Goal: Task Accomplishment & Management: Complete application form

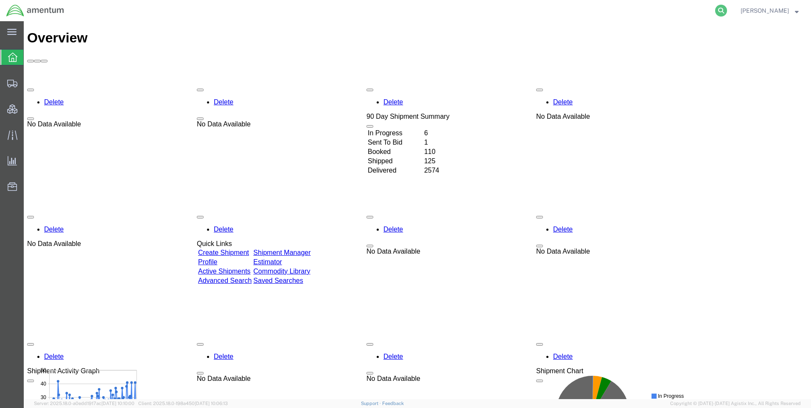
click at [727, 10] on icon at bounding box center [721, 11] width 12 height 12
paste input "DCO-25249-167844"
type input "DCO-25249-167844"
click at [727, 8] on icon at bounding box center [721, 11] width 12 height 12
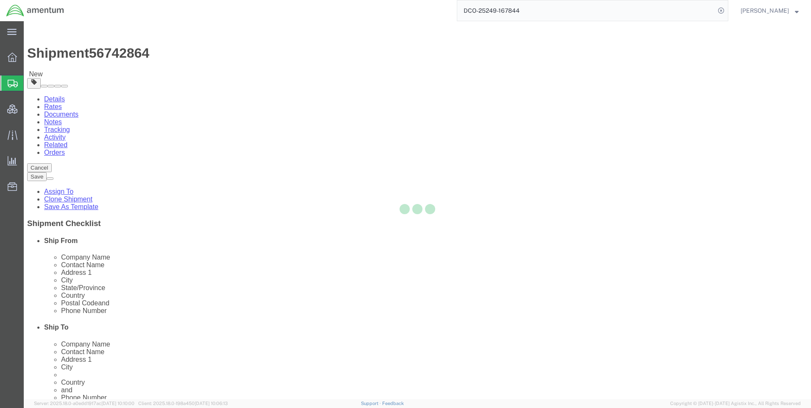
select select "42668"
select select
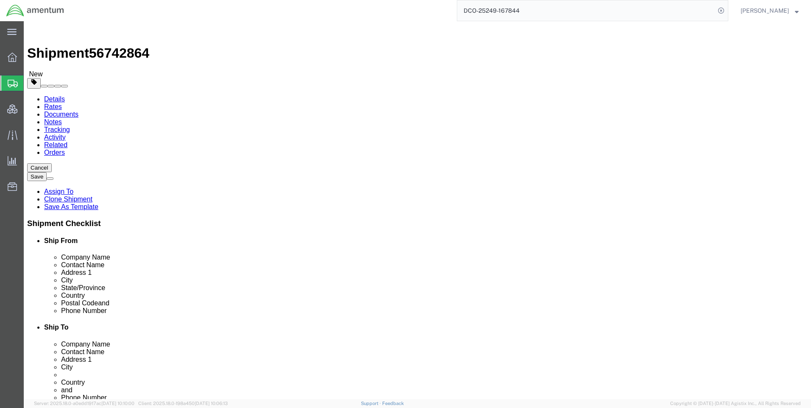
click input "_"
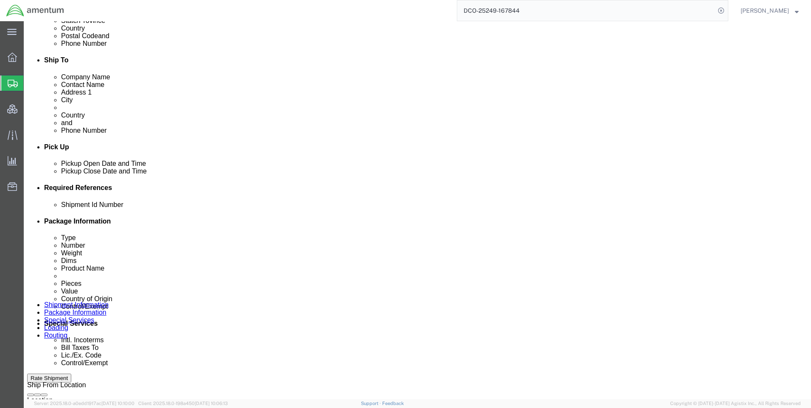
scroll to position [339, 0]
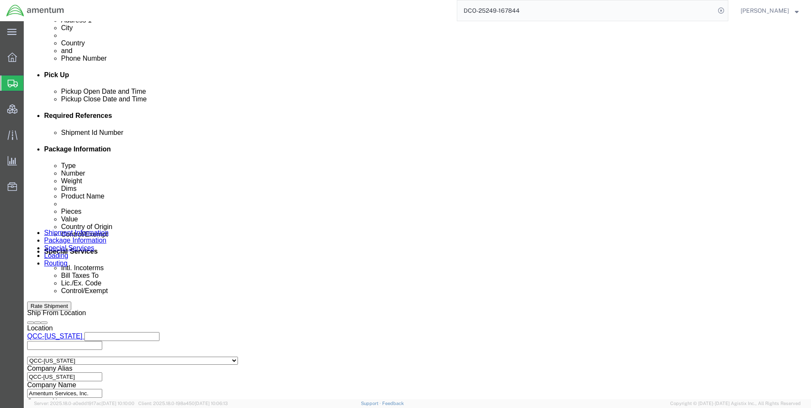
type input "__"
click icon
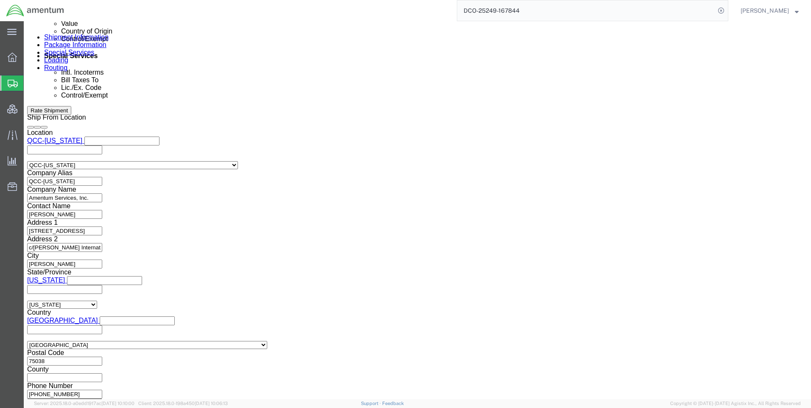
scroll to position [323, 0]
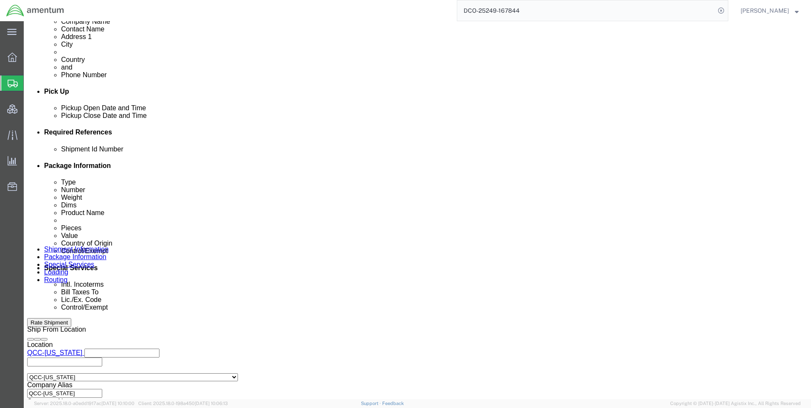
click link "Special Services"
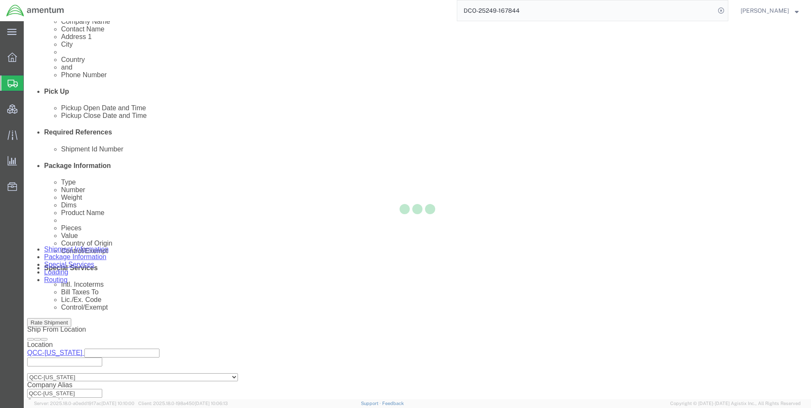
select select
select select "DEPARTMENT"
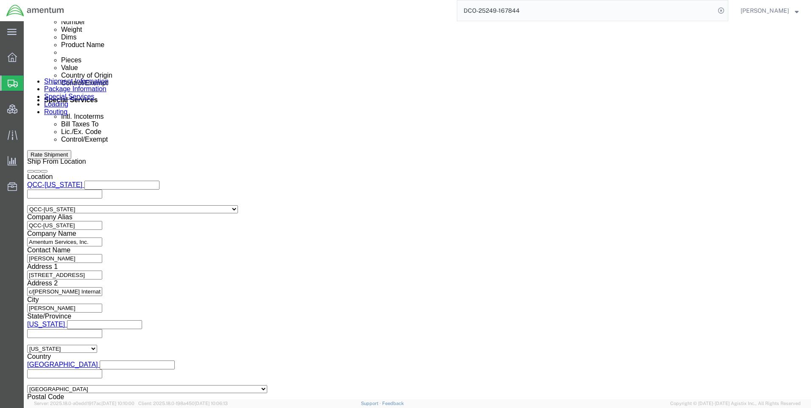
scroll to position [577, 0]
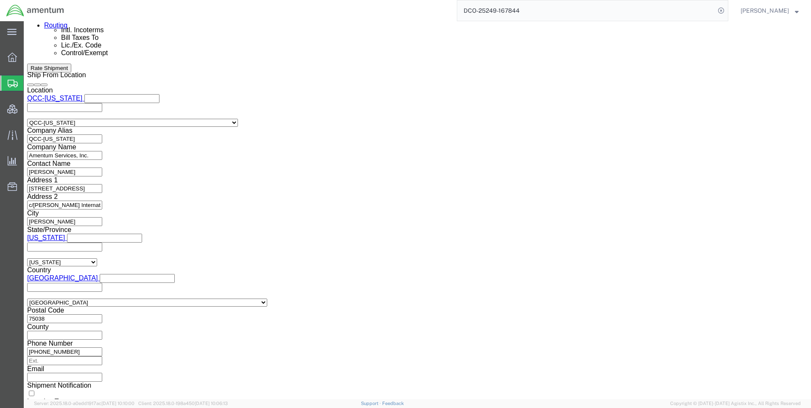
click select "Select ATF BIS DEA EPA FDA FTR ITAR OFAC Other (OPA)"
select select "FTR"
click select "Select ATF BIS DEA EPA FDA FTR ITAR OFAC Other (OPA)"
drag, startPoint x: 132, startPoint y: 195, endPoint x: 133, endPoint y: 187, distance: 8.5
click select "Select 30.2(d)(2) 30.36 30.37(a) 30.37(f) 30.37(g) 30.37(h) 30.37(i) 30.37(j) 3…"
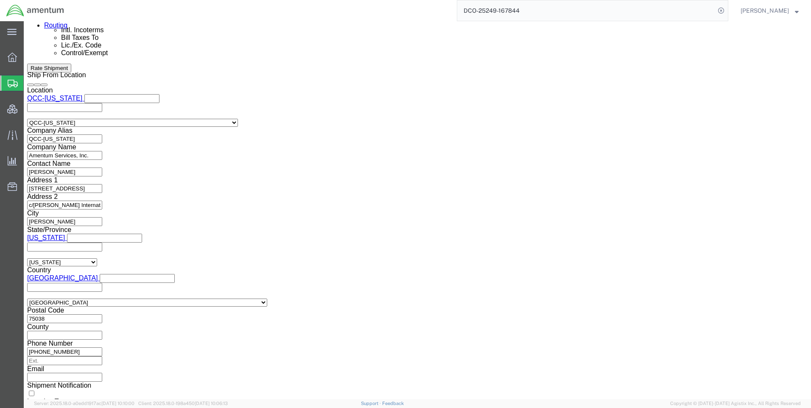
select select "30.37(a)"
click select "Select 30.2(d)(2) 30.36 30.37(a) 30.37(f) 30.37(g) 30.37(h) 30.37(i) 30.37(j) 3…"
click select "Select AES-Direct EEI Carrier File EEI EEI Exempt"
select select "EXEM"
click select "Select AES-Direct EEI Carrier File EEI EEI Exempt"
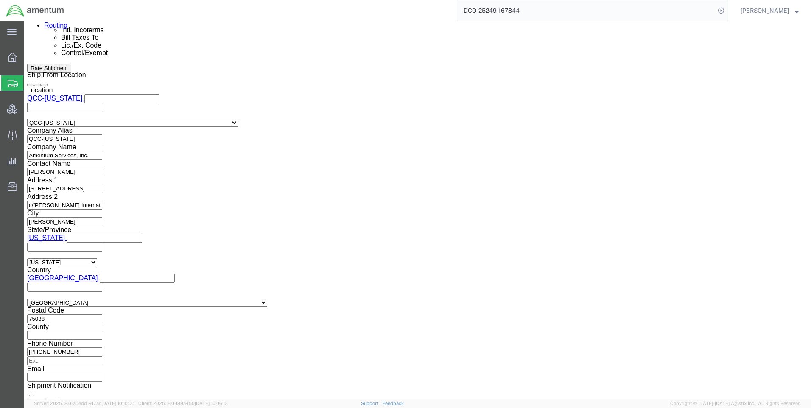
click button "Rate Shipment"
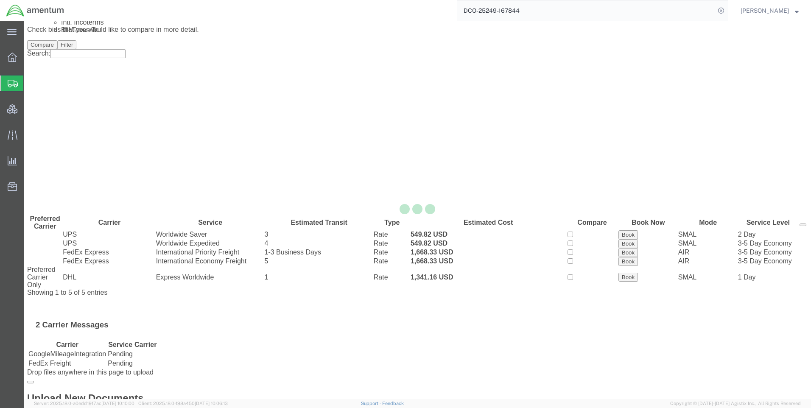
scroll to position [0, 0]
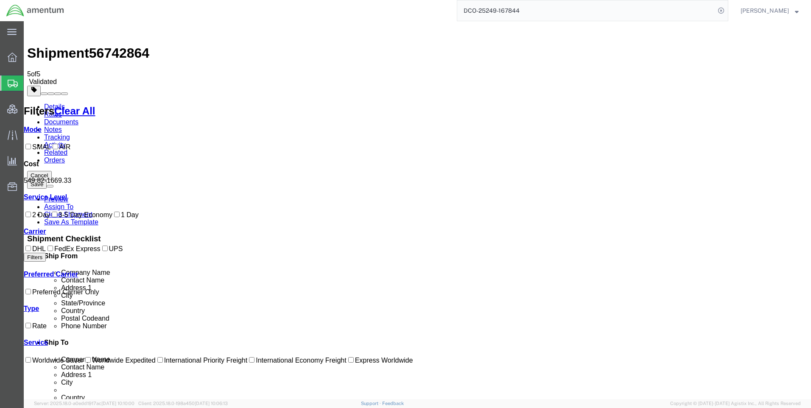
drag, startPoint x: 451, startPoint y: 187, endPoint x: 425, endPoint y: 189, distance: 26.0
copy b "1,341.16"
